Goal: Transaction & Acquisition: Purchase product/service

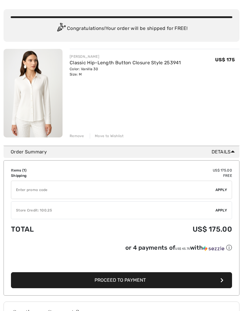
scroll to position [39, 0]
click at [219, 209] on span "Apply" at bounding box center [221, 210] width 12 height 5
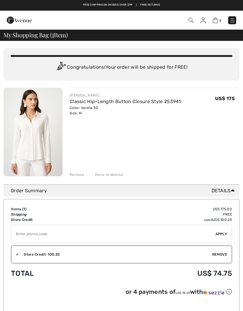
click at [205, 21] on img at bounding box center [202, 20] width 5 height 6
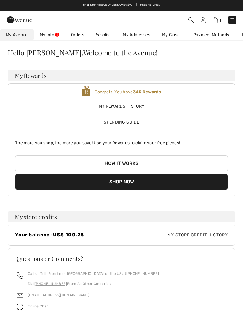
scroll to position [2, 0]
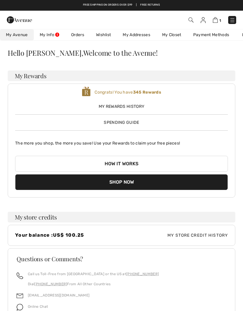
click at [52, 36] on link "My Info" at bounding box center [49, 34] width 31 height 11
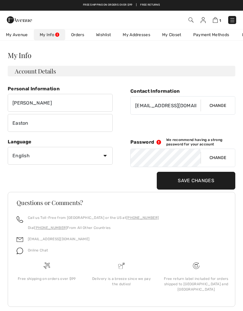
scroll to position [5, 0]
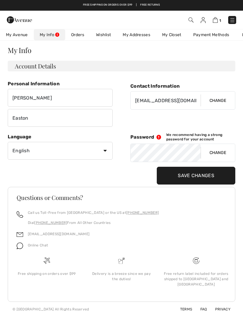
click at [141, 37] on link "My Addresses" at bounding box center [136, 34] width 39 height 11
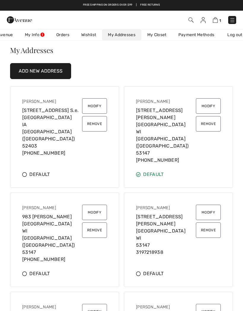
scroll to position [0, 16]
click at [93, 125] on button "Remove" at bounding box center [94, 123] width 25 height 15
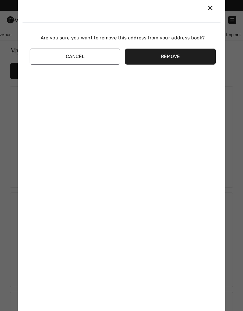
click at [172, 57] on button "Remove" at bounding box center [170, 57] width 91 height 16
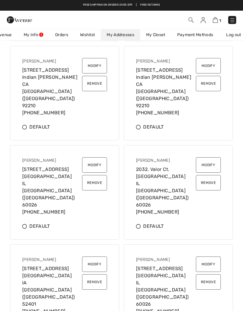
scroll to position [352, 0]
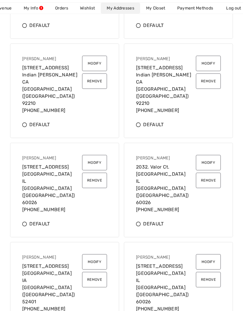
click at [206, 173] on button "Remove" at bounding box center [208, 180] width 25 height 15
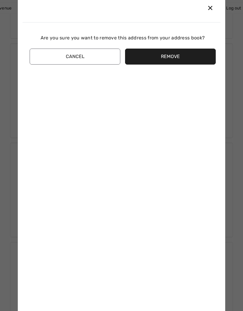
click at [171, 65] on button "Remove" at bounding box center [170, 57] width 91 height 16
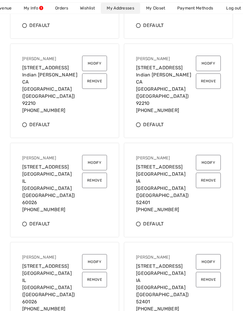
click at [206, 272] on button "Remove" at bounding box center [208, 279] width 25 height 15
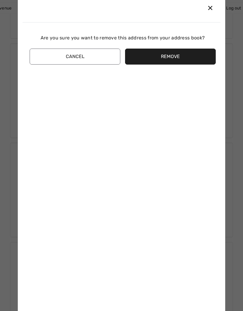
click at [168, 65] on button "Remove" at bounding box center [170, 57] width 91 height 16
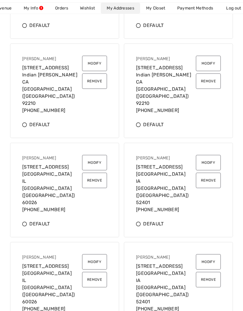
click at [91, 272] on button "Remove" at bounding box center [94, 279] width 25 height 15
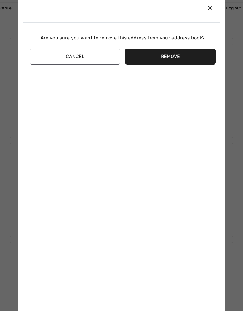
click at [168, 65] on button "Remove" at bounding box center [170, 57] width 91 height 16
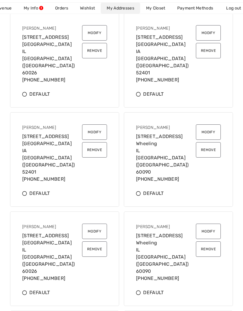
scroll to position [489, 0]
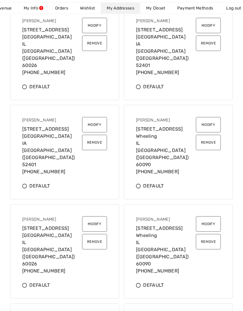
click at [96, 234] on button "Remove" at bounding box center [94, 241] width 25 height 15
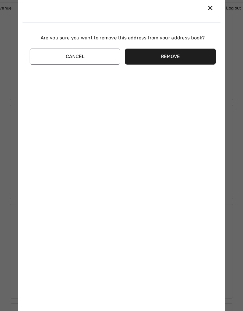
click at [175, 65] on button "Remove" at bounding box center [170, 57] width 91 height 16
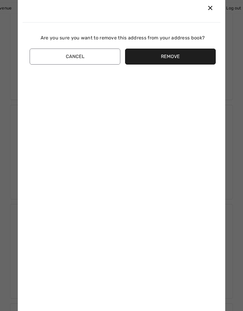
click at [171, 65] on button "Remove" at bounding box center [170, 57] width 91 height 16
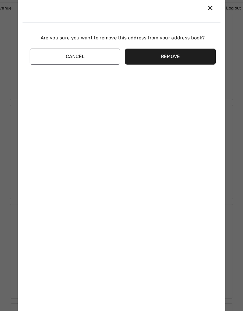
click at [173, 65] on button "Remove" at bounding box center [170, 57] width 91 height 16
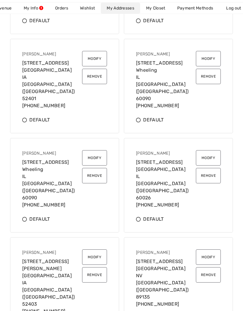
scroll to position [572, 0]
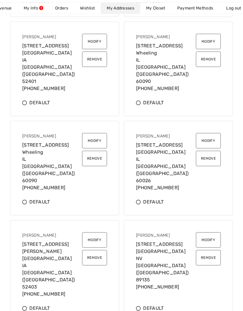
click at [92, 250] on button "Remove" at bounding box center [94, 257] width 25 height 15
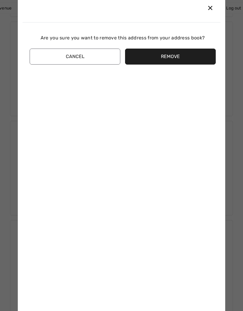
click at [174, 65] on button "Remove" at bounding box center [170, 57] width 91 height 16
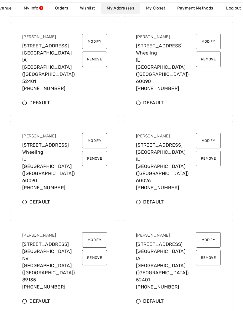
click at [95, 250] on button "Remove" at bounding box center [94, 257] width 25 height 15
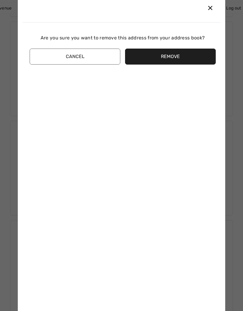
click at [174, 65] on button "Remove" at bounding box center [170, 57] width 91 height 16
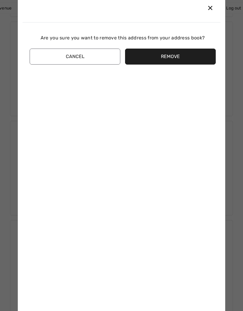
click at [176, 65] on button "Remove" at bounding box center [170, 57] width 91 height 16
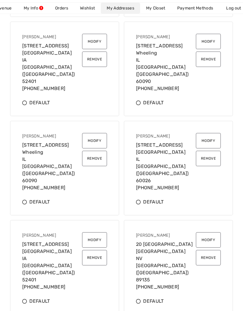
click at [207, 250] on button "Remove" at bounding box center [208, 257] width 25 height 15
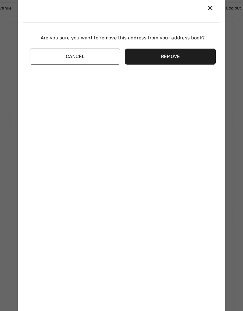
click at [171, 65] on button "Remove" at bounding box center [170, 57] width 91 height 16
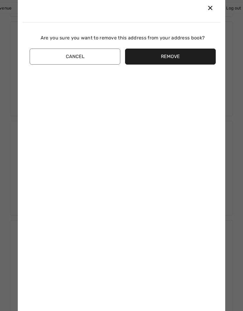
click at [172, 65] on button "Remove" at bounding box center [170, 57] width 91 height 16
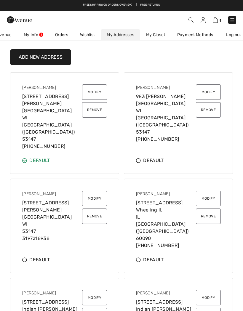
scroll to position [0, 0]
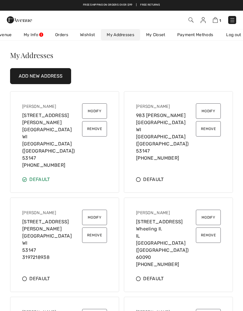
click at [216, 21] on img at bounding box center [215, 20] width 5 height 6
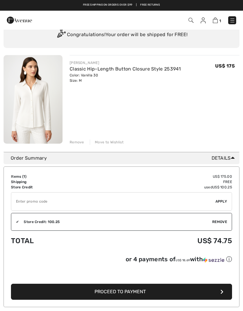
scroll to position [46, 0]
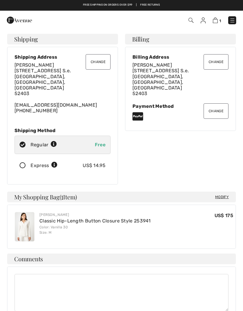
click at [96, 59] on button "Change" at bounding box center [98, 61] width 25 height 15
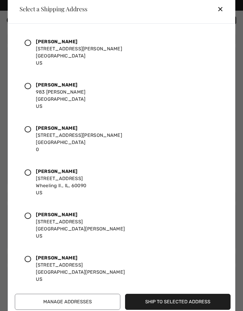
click at [27, 45] on icon at bounding box center [28, 43] width 7 height 7
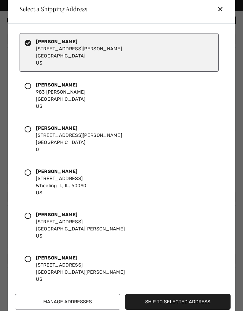
click at [183, 302] on button "Ship to Selected Address" at bounding box center [177, 302] width 105 height 16
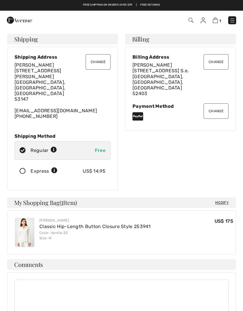
click at [216, 60] on button "Change" at bounding box center [215, 61] width 25 height 15
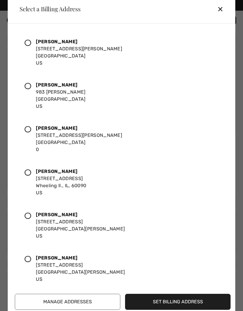
click at [28, 47] on div at bounding box center [30, 52] width 11 height 28
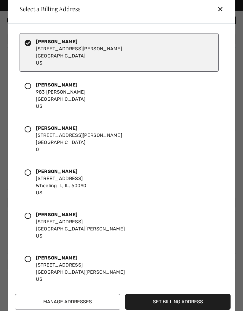
click at [183, 299] on button "Set Billing Address" at bounding box center [177, 302] width 105 height 16
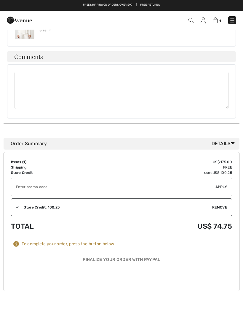
scroll to position [221, 0]
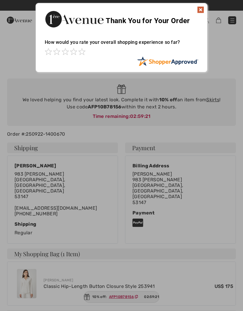
click at [201, 9] on img at bounding box center [200, 9] width 7 height 7
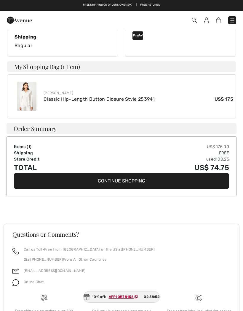
scroll to position [195, 0]
